Goal: Book appointment/travel/reservation

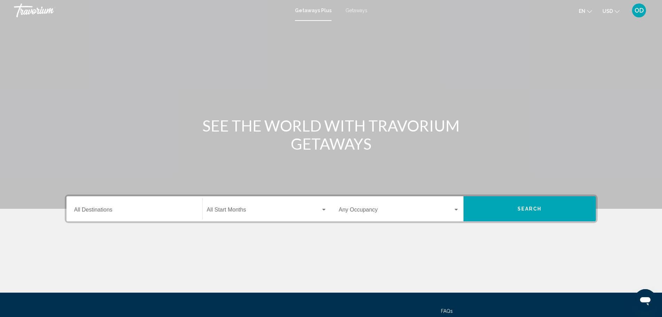
click at [354, 9] on span "Getaways" at bounding box center [356, 11] width 22 height 6
click at [135, 211] on input "Destination All Destinations" at bounding box center [134, 211] width 120 height 6
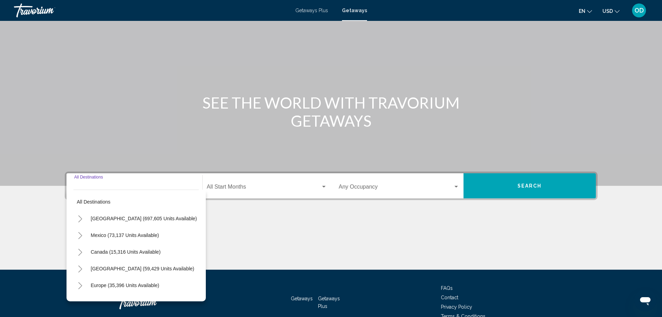
scroll to position [61, 0]
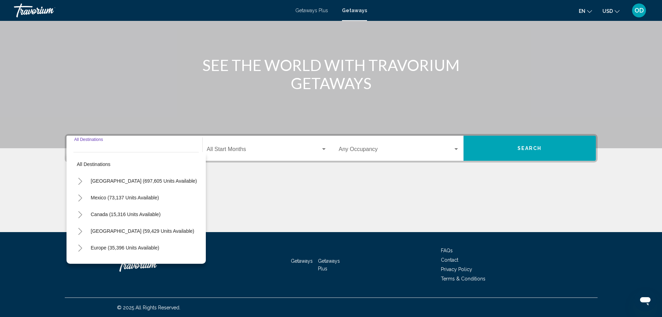
click at [79, 180] on icon "Toggle United States (697,605 units available)" at bounding box center [80, 181] width 5 height 7
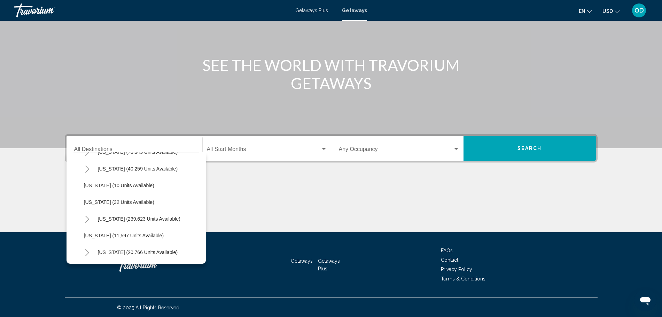
scroll to position [109, 0]
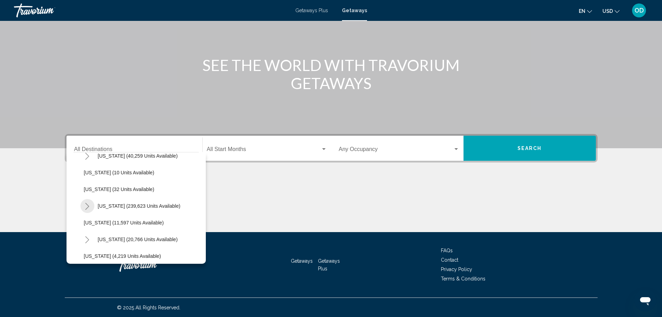
click at [86, 204] on icon "Toggle Florida (239,623 units available)" at bounding box center [87, 206] width 5 height 7
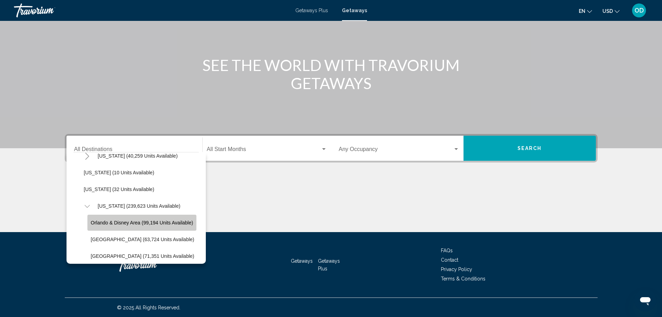
click at [120, 227] on button "Orlando & Disney Area (99,194 units available)" at bounding box center [141, 223] width 109 height 16
type input "**********"
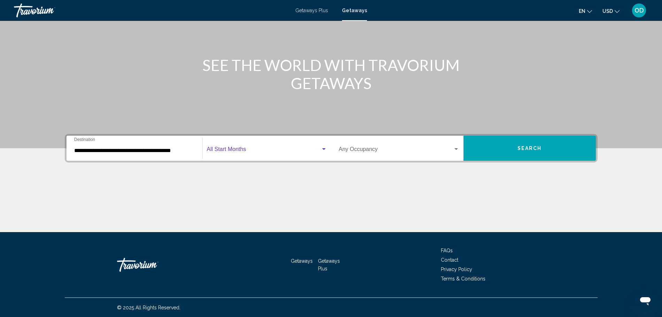
click at [245, 152] on span "Search widget" at bounding box center [264, 151] width 114 height 6
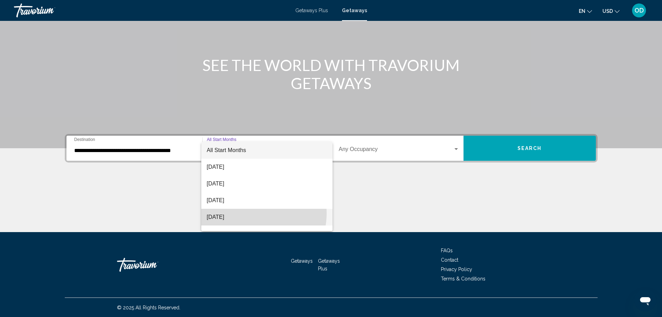
click at [250, 213] on span "[DATE]" at bounding box center [267, 217] width 120 height 17
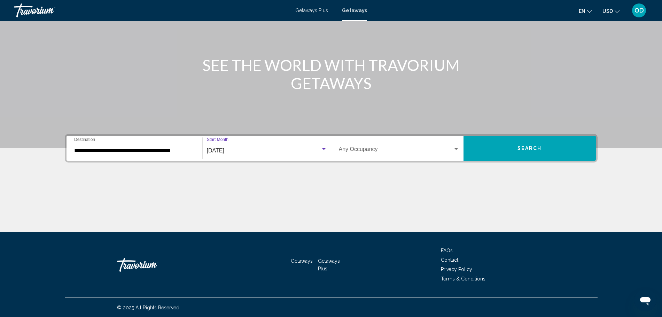
click at [366, 147] on div "Occupancy Any Occupancy" at bounding box center [399, 148] width 120 height 22
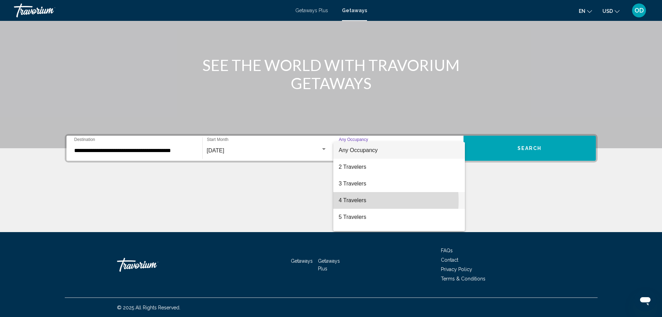
click at [363, 201] on span "4 Travelers" at bounding box center [399, 200] width 120 height 17
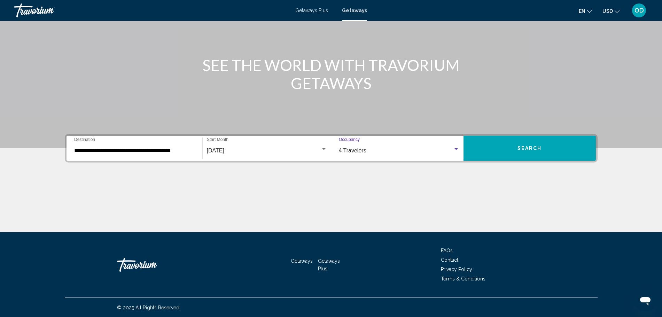
click at [533, 148] on span "Search" at bounding box center [529, 149] width 24 height 6
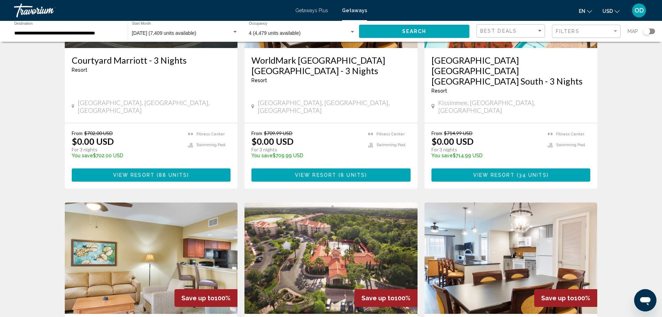
scroll to position [326, 0]
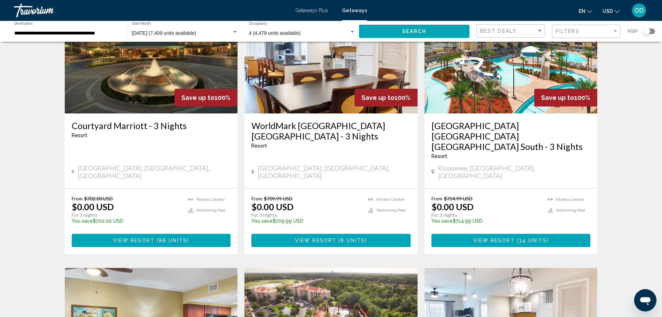
click at [602, 28] on div "Filters" at bounding box center [586, 31] width 63 height 13
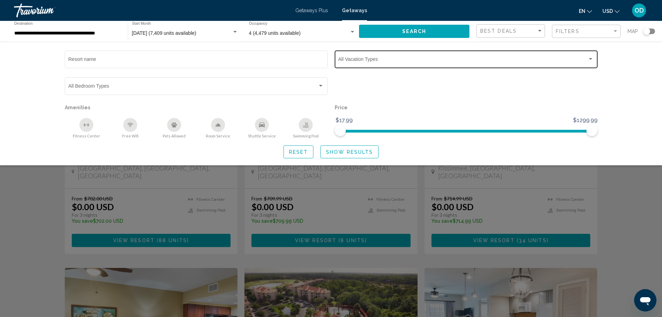
click at [390, 57] on div "Vacation Types All Vacation Types" at bounding box center [465, 58] width 255 height 19
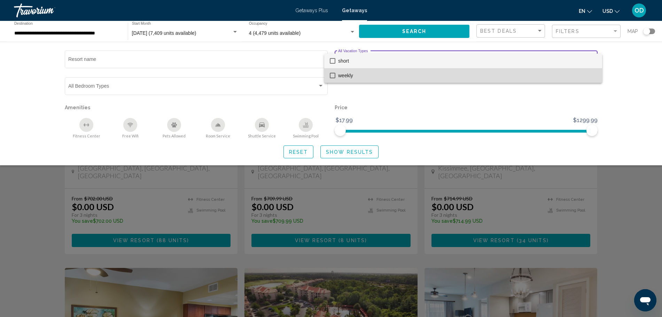
click at [359, 73] on span "weekly" at bounding box center [467, 75] width 258 height 15
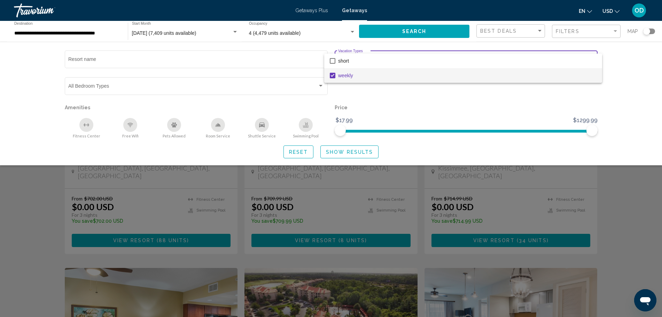
click at [342, 151] on div at bounding box center [331, 158] width 662 height 317
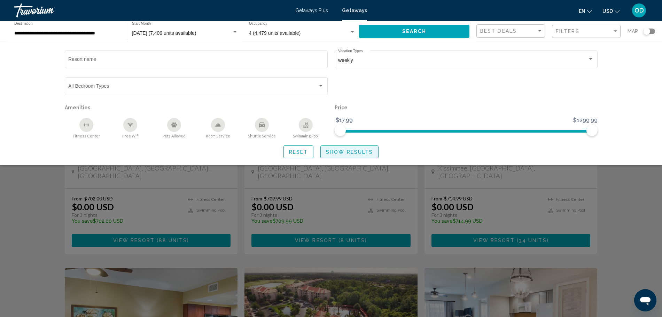
click at [342, 151] on span "Show Results" at bounding box center [349, 152] width 47 height 6
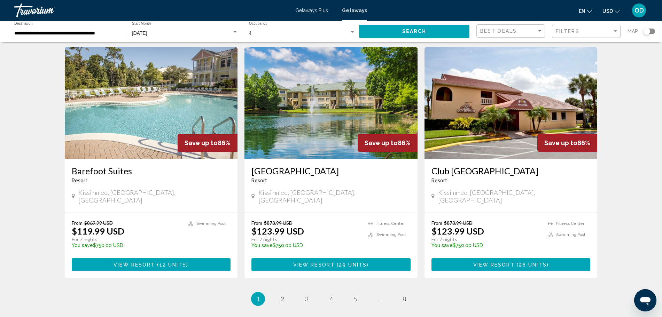
scroll to position [783, 0]
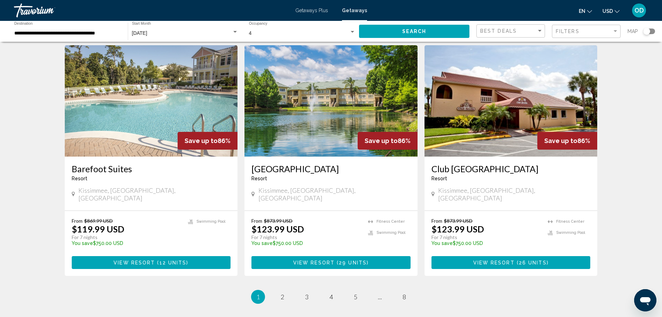
click at [489, 260] on span "View Resort" at bounding box center [493, 263] width 41 height 6
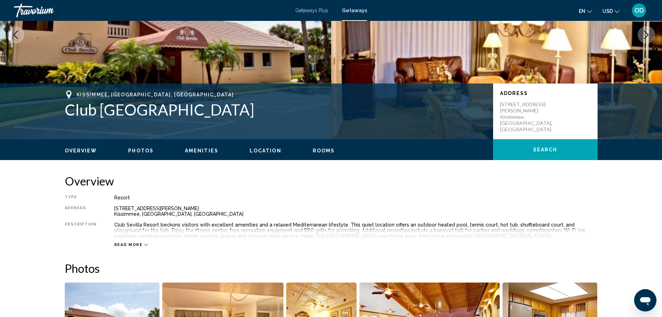
scroll to position [87, 0]
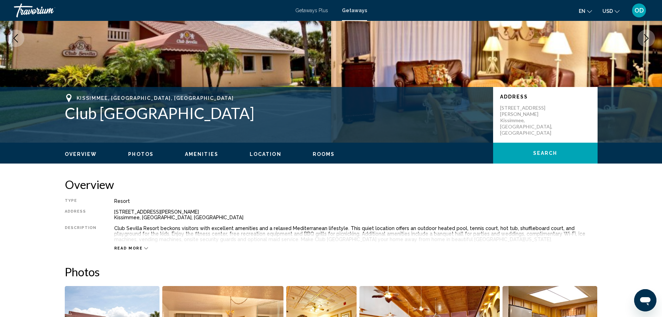
click at [144, 247] on icon "Main content" at bounding box center [146, 248] width 4 height 4
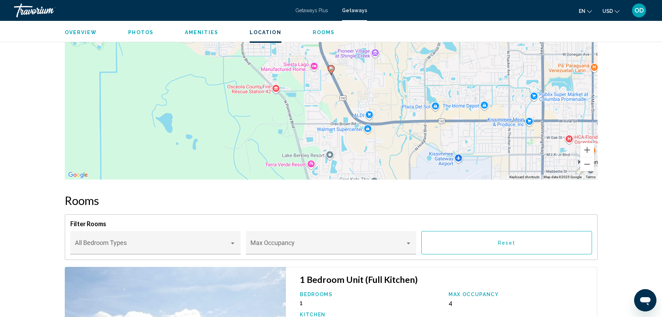
scroll to position [935, 0]
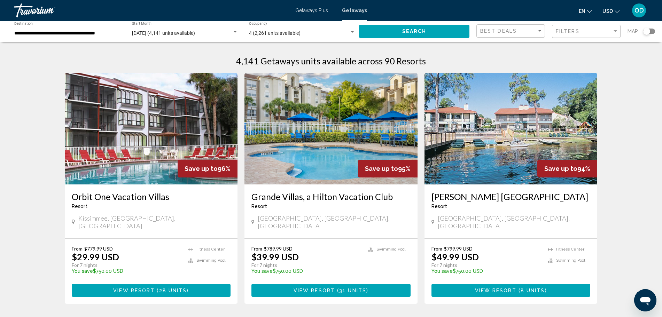
click at [301, 10] on span "Getaways Plus" at bounding box center [311, 11] width 33 height 6
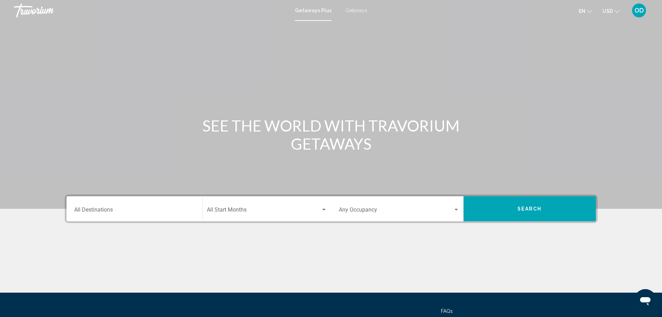
click at [121, 205] on div "Destination All Destinations" at bounding box center [134, 209] width 120 height 22
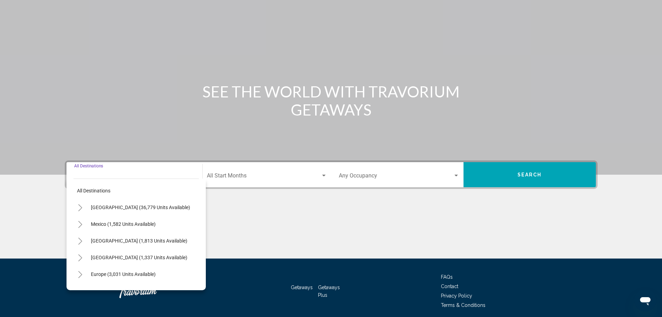
scroll to position [61, 0]
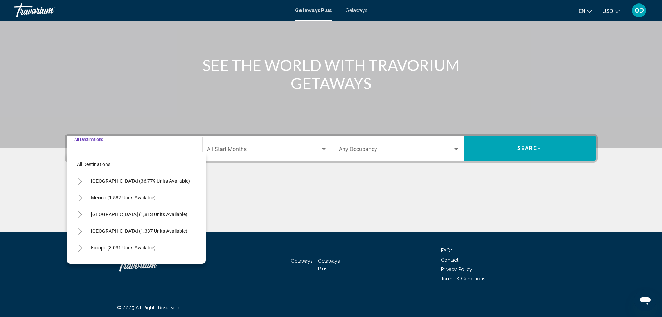
click at [78, 176] on button "Toggle United States (36,779 units available)" at bounding box center [80, 181] width 14 height 14
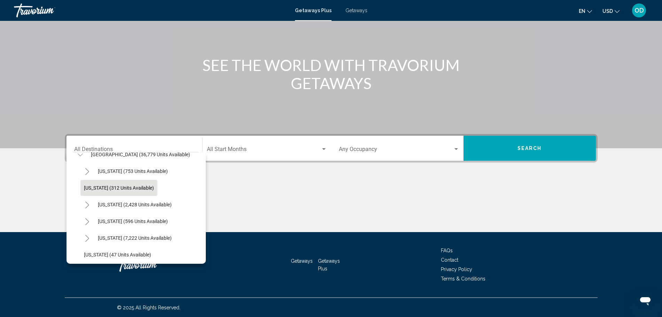
scroll to position [54, 0]
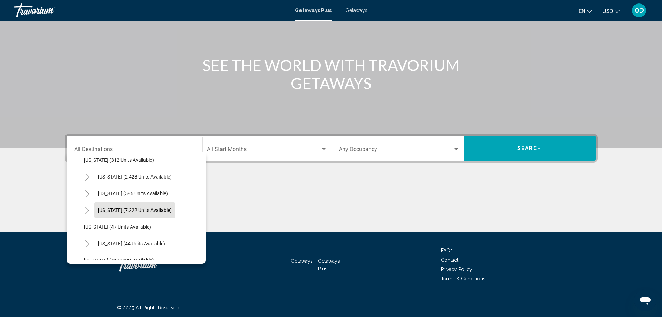
click at [121, 208] on span "[US_STATE] (7,222 units available)" at bounding box center [135, 210] width 74 height 6
type input "**********"
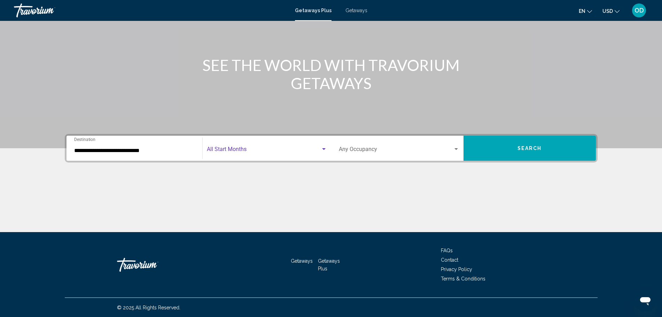
click at [222, 152] on span "Search widget" at bounding box center [264, 151] width 114 height 6
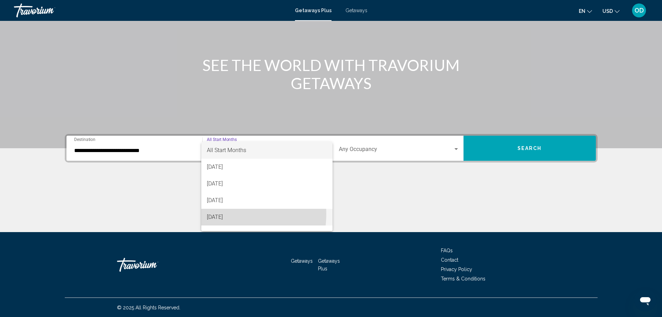
click at [224, 214] on span "[DATE]" at bounding box center [267, 217] width 120 height 17
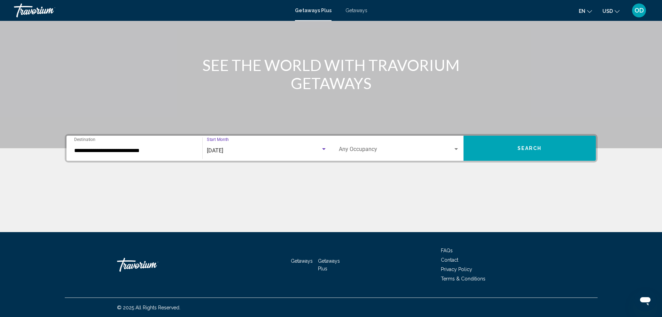
click at [361, 145] on div "Occupancy Any Occupancy" at bounding box center [399, 148] width 120 height 22
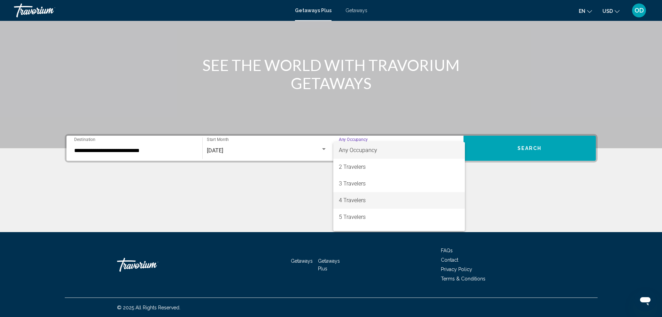
click at [357, 199] on span "4 Travelers" at bounding box center [399, 200] width 120 height 17
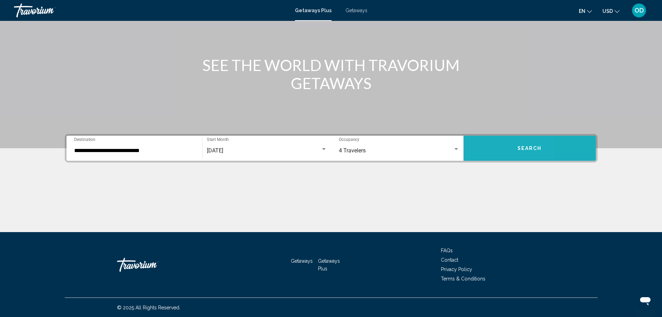
click at [486, 149] on button "Search" at bounding box center [529, 148] width 132 height 25
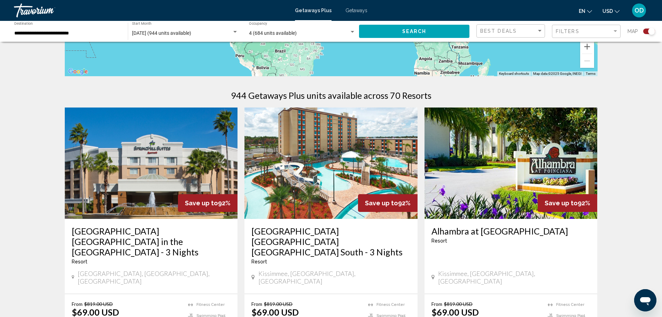
scroll to position [185, 0]
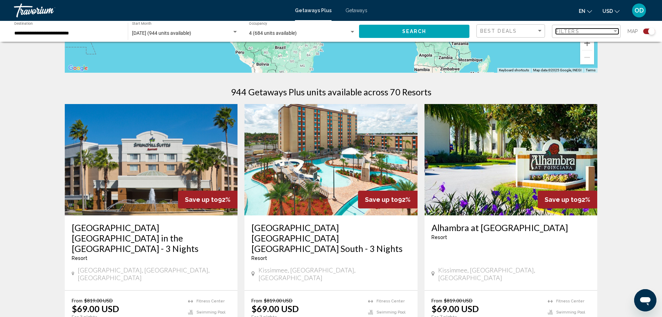
click at [616, 31] on div "Filter" at bounding box center [614, 31] width 3 height 2
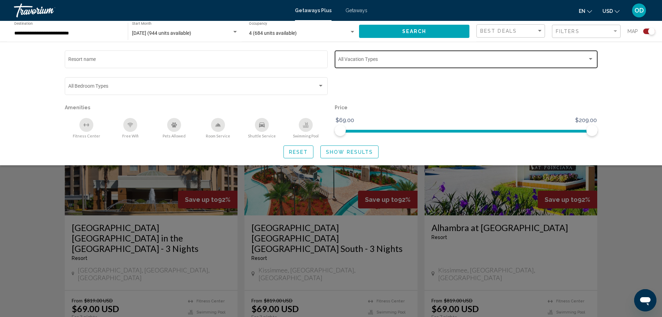
click at [477, 54] on div "Vacation Types All Vacation Types" at bounding box center [465, 58] width 255 height 19
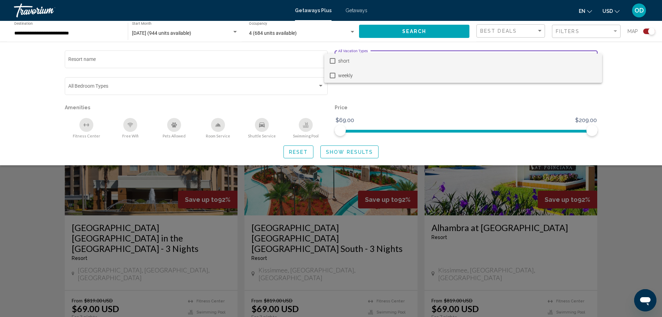
click at [355, 72] on span "weekly" at bounding box center [467, 75] width 258 height 15
click at [349, 153] on div at bounding box center [331, 158] width 662 height 317
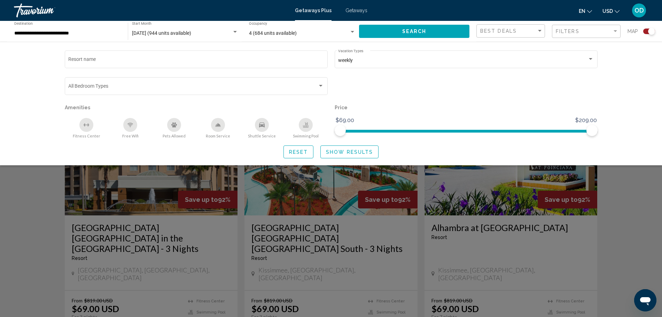
drag, startPoint x: 370, startPoint y: 154, endPoint x: 366, endPoint y: 155, distance: 4.1
click at [366, 155] on button "Show Results" at bounding box center [349, 151] width 58 height 13
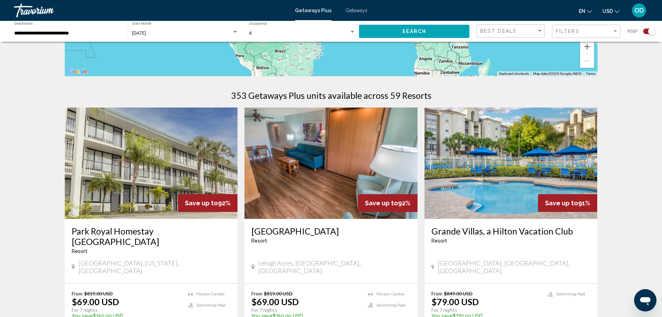
scroll to position [185, 0]
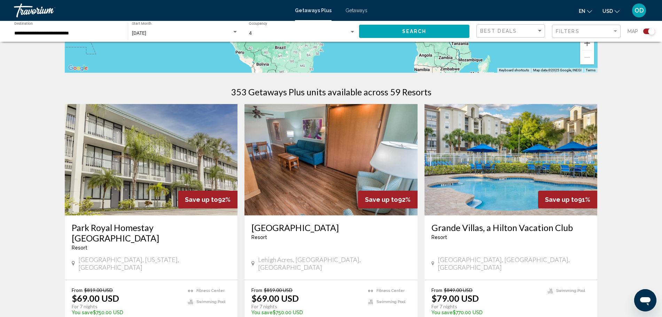
click at [38, 32] on input "**********" at bounding box center [67, 34] width 106 height 6
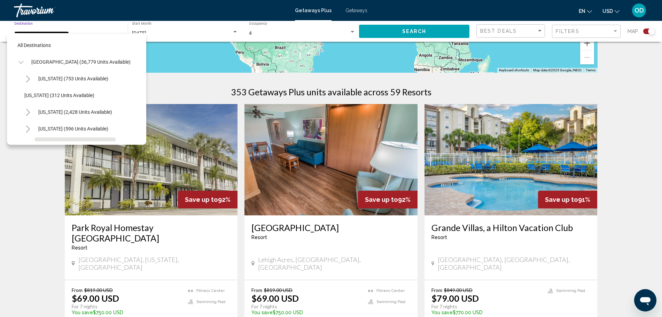
scroll to position [61, 0]
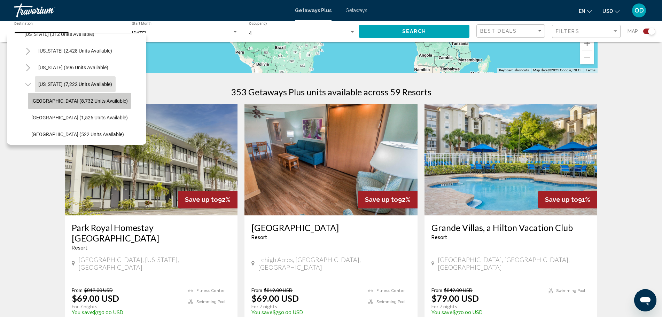
click at [37, 96] on button "[GEOGRAPHIC_DATA] (8,732 units available)" at bounding box center [79, 101] width 103 height 16
type input "**********"
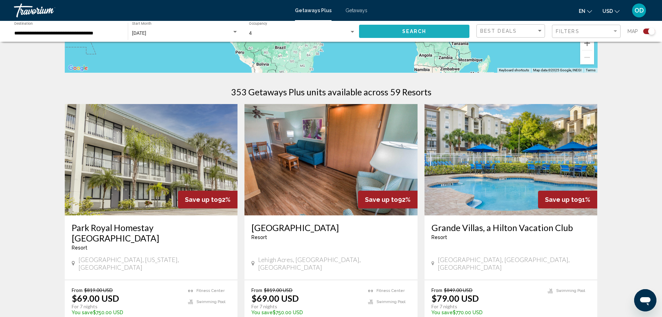
click at [394, 32] on button "Search" at bounding box center [414, 31] width 110 height 13
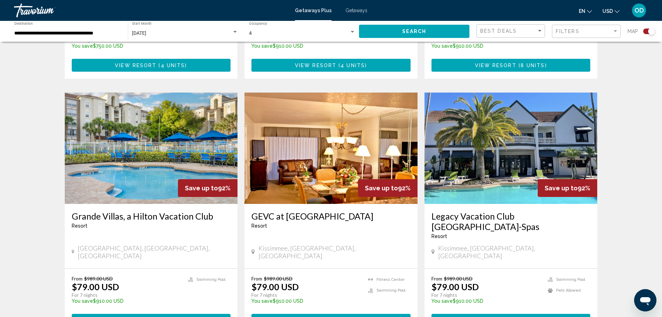
scroll to position [457, 0]
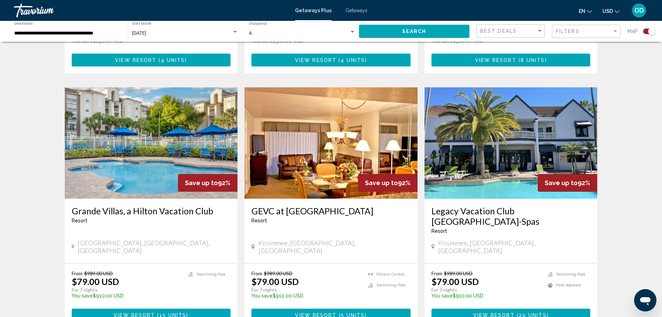
click at [262, 309] on button "View Resort ( 5 units )" at bounding box center [330, 315] width 159 height 13
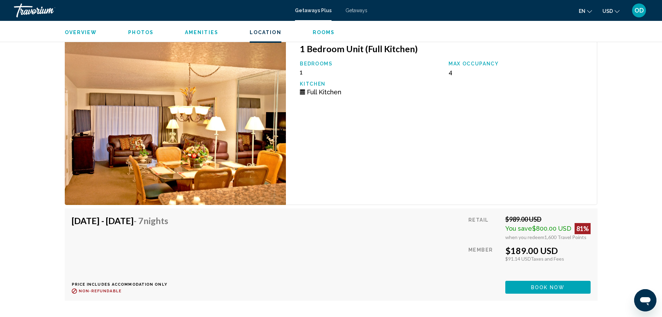
scroll to position [1599, 0]
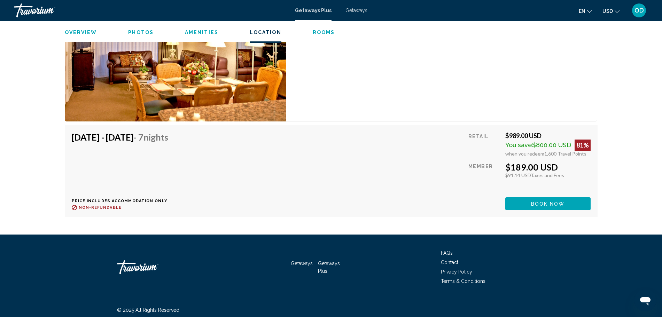
click at [357, 10] on span "Getaways" at bounding box center [356, 11] width 22 height 6
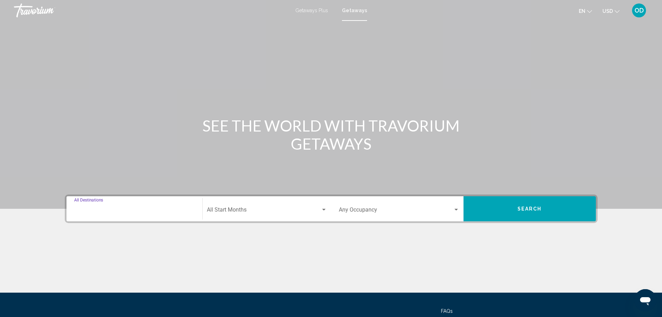
click at [145, 211] on input "Destination All Destinations" at bounding box center [134, 211] width 120 height 6
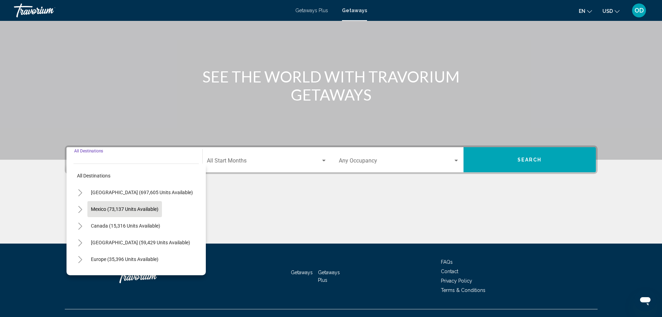
scroll to position [61, 0]
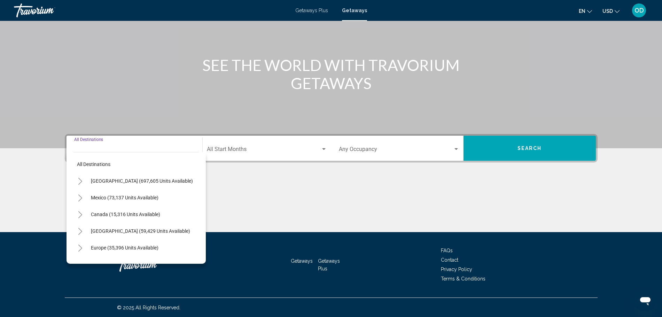
click at [78, 180] on icon "Toggle United States (697,605 units available)" at bounding box center [80, 181] width 5 height 7
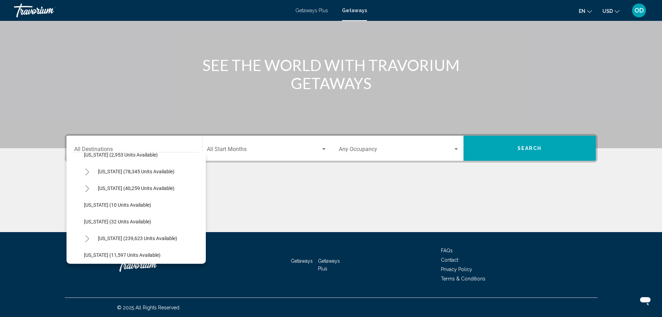
scroll to position [120, 0]
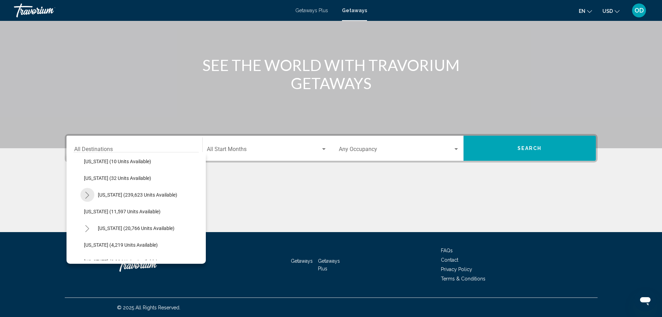
click at [85, 192] on icon "Toggle Florida (239,623 units available)" at bounding box center [87, 195] width 5 height 7
click at [137, 209] on span "Orlando & Disney Area (99,194 units available)" at bounding box center [141, 212] width 100 height 6
type input "**********"
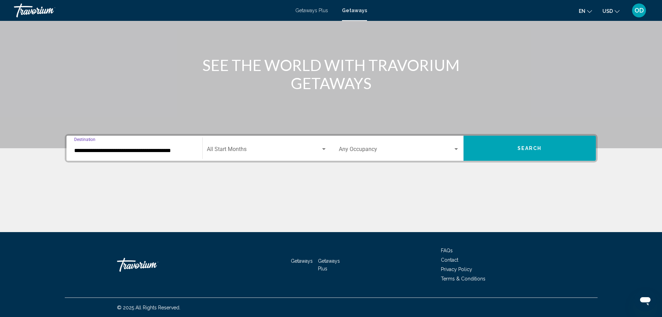
click at [224, 149] on span "Search widget" at bounding box center [264, 151] width 114 height 6
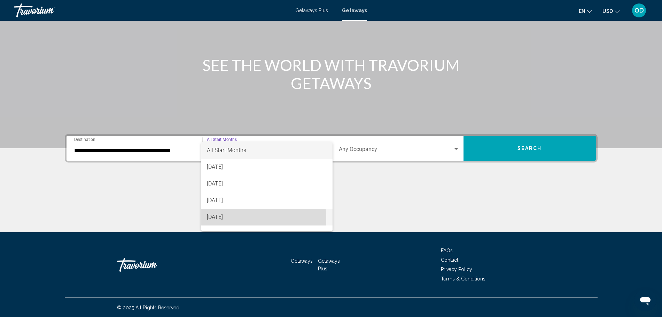
click at [236, 219] on span "[DATE]" at bounding box center [267, 217] width 120 height 17
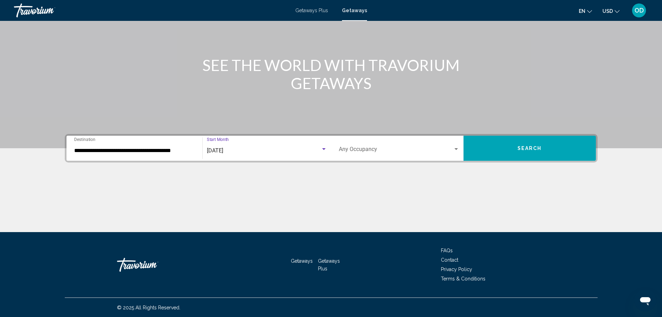
click at [355, 146] on div "Occupancy Any Occupancy" at bounding box center [399, 148] width 120 height 22
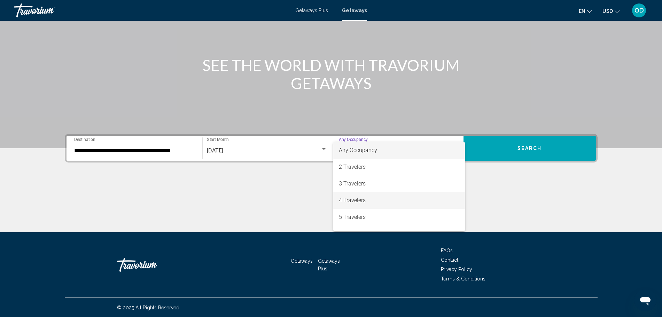
click at [363, 200] on span "4 Travelers" at bounding box center [399, 200] width 120 height 17
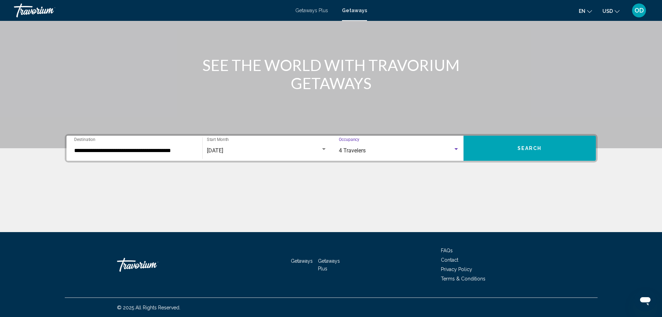
click at [503, 149] on button "Search" at bounding box center [529, 148] width 132 height 25
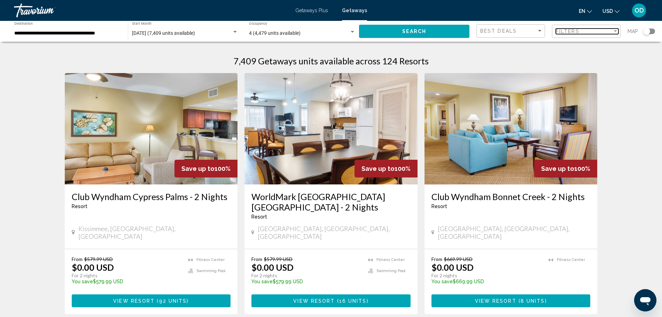
click at [566, 33] on span "Filters" at bounding box center [567, 32] width 24 height 6
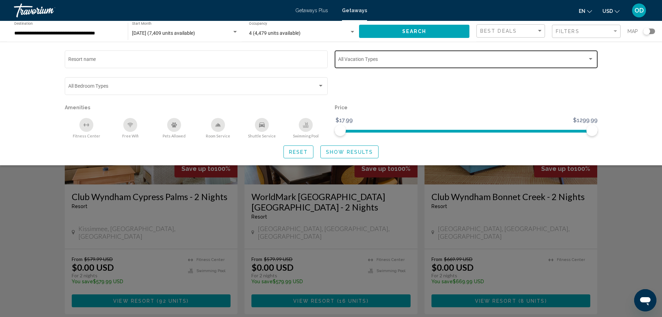
click at [363, 59] on span "Search widget" at bounding box center [462, 61] width 249 height 6
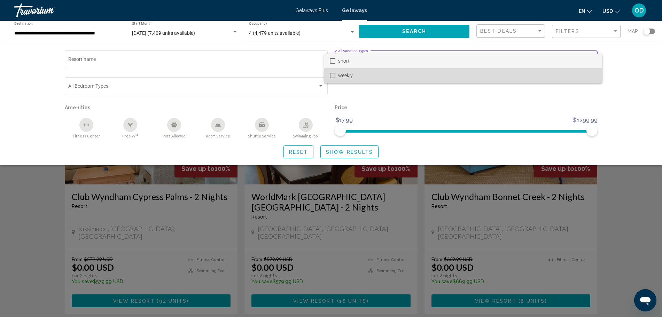
click at [345, 78] on span "weekly" at bounding box center [467, 75] width 258 height 15
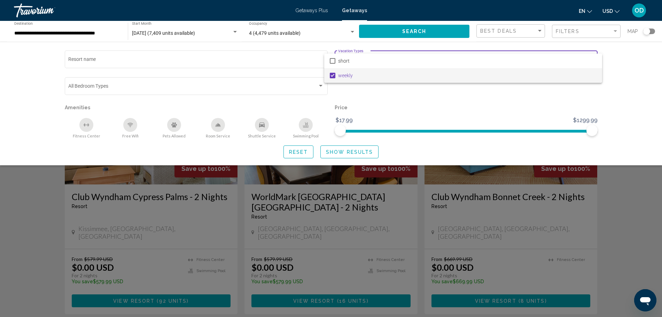
click at [358, 149] on div at bounding box center [331, 158] width 662 height 317
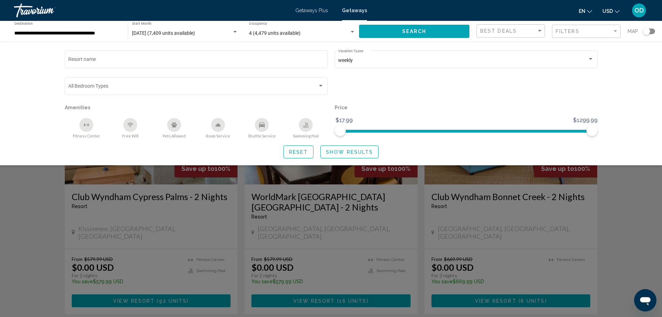
click at [350, 152] on span "Show Results" at bounding box center [349, 152] width 47 height 6
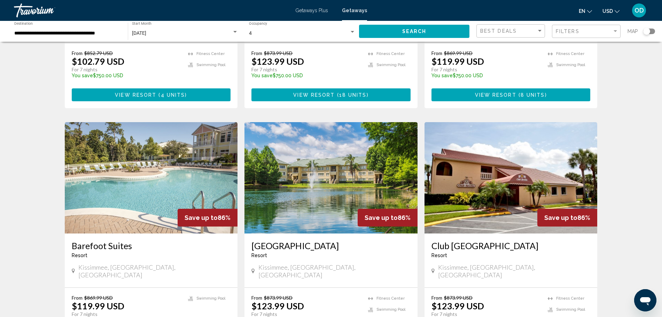
scroll to position [697, 0]
